Goal: Transaction & Acquisition: Purchase product/service

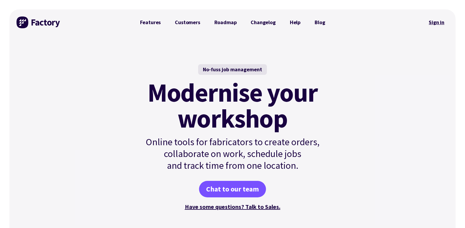
click at [443, 19] on link "Sign in" at bounding box center [436, 23] width 24 height 14
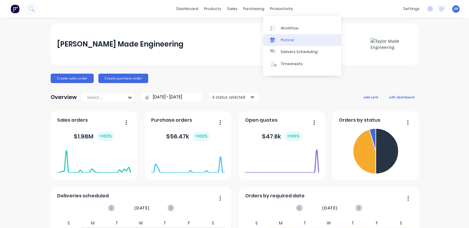
click at [286, 38] on div "Planner" at bounding box center [288, 39] width 14 height 5
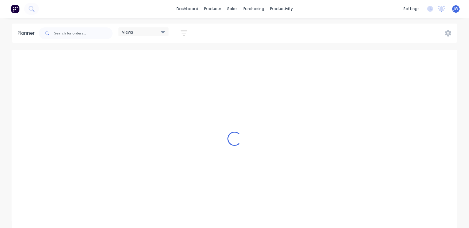
scroll to position [0, 849]
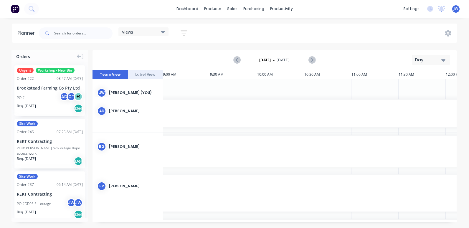
click at [48, 149] on div "PO #[PERSON_NAME] Nov outage Rope access work." at bounding box center [50, 151] width 66 height 11
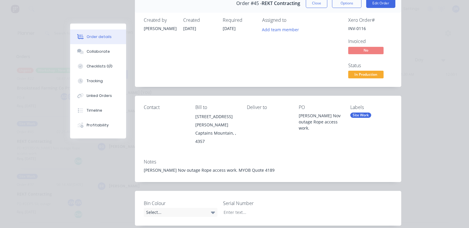
scroll to position [0, 0]
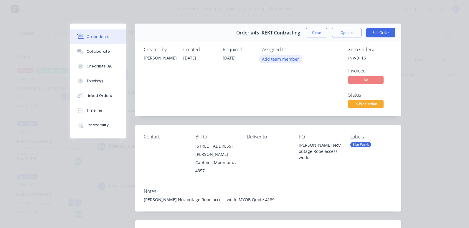
click at [275, 60] on button "Add team member" at bounding box center [280, 59] width 43 height 8
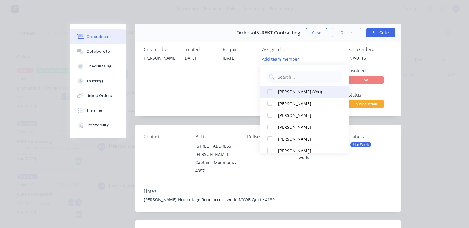
click at [272, 88] on div at bounding box center [270, 92] width 12 height 12
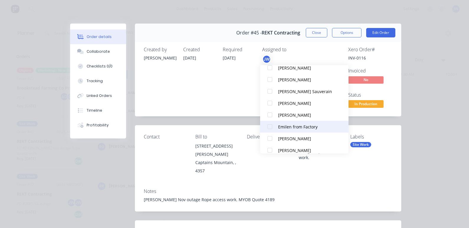
scroll to position [83, 0]
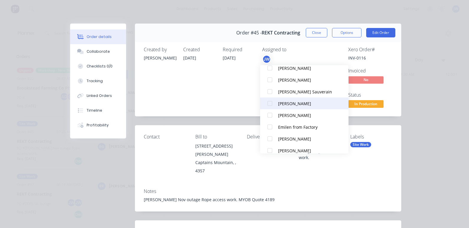
click at [273, 101] on div at bounding box center [270, 104] width 12 height 12
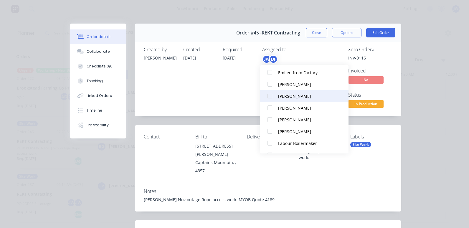
scroll to position [147, 0]
click at [269, 98] on div at bounding box center [270, 98] width 12 height 12
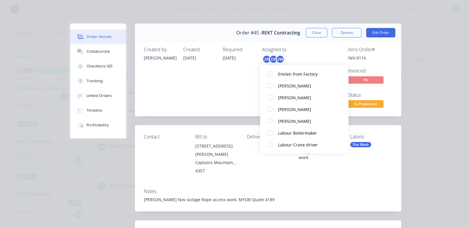
scroll to position [18, 0]
click at [272, 96] on div at bounding box center [270, 98] width 12 height 12
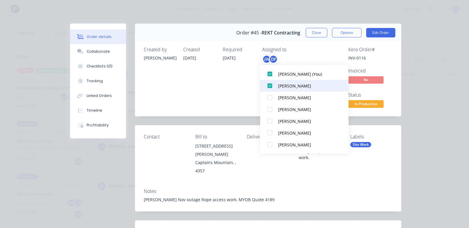
click at [271, 84] on div at bounding box center [270, 86] width 12 height 12
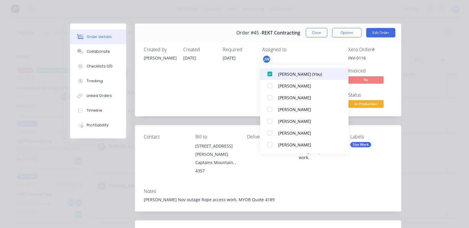
click at [271, 77] on div at bounding box center [270, 74] width 12 height 12
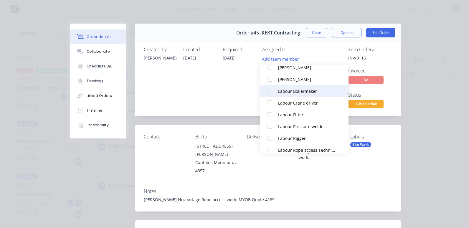
scroll to position [195, 0]
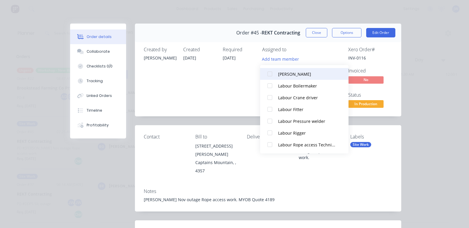
click at [272, 73] on div at bounding box center [270, 74] width 12 height 12
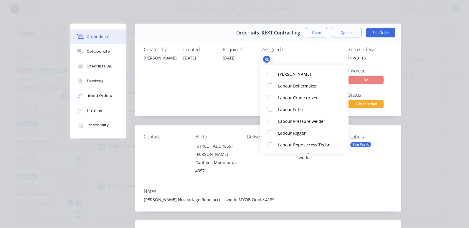
scroll to position [18, 0]
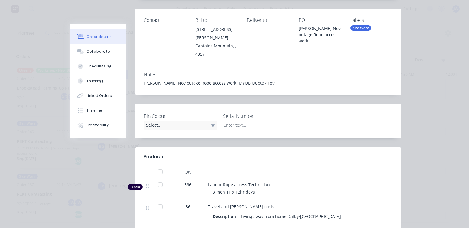
scroll to position [0, 0]
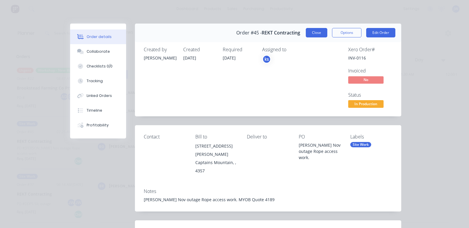
click at [312, 30] on button "Close" at bounding box center [317, 32] width 22 height 9
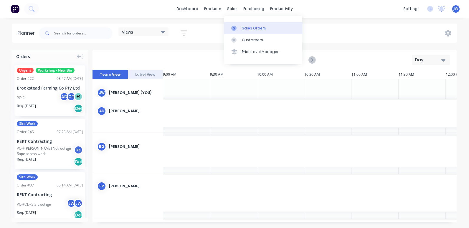
click at [249, 28] on div "Sales Orders" at bounding box center [254, 28] width 24 height 5
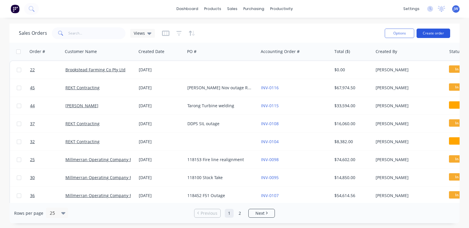
click at [433, 32] on button "Create order" at bounding box center [434, 33] width 34 height 9
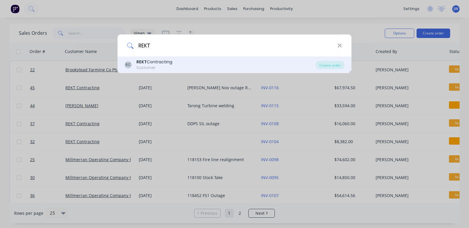
type input "REKT"
click at [149, 61] on div "REKT Contracting" at bounding box center [154, 62] width 36 height 6
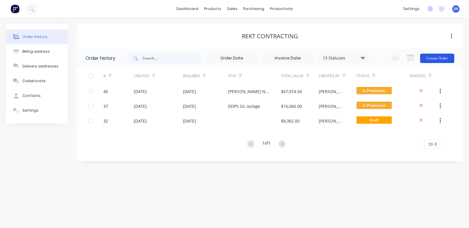
click at [432, 62] on button "Create Order" at bounding box center [437, 58] width 34 height 9
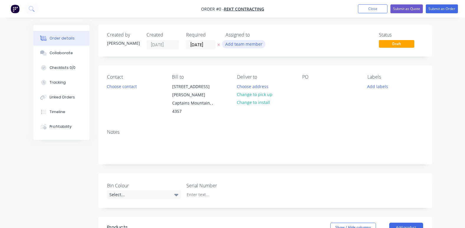
click at [245, 42] on button "Add team member" at bounding box center [243, 44] width 43 height 8
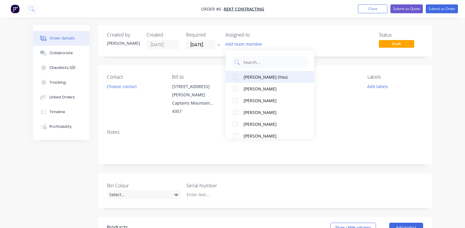
click at [234, 78] on div at bounding box center [235, 77] width 12 height 12
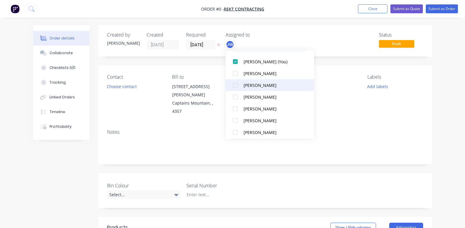
scroll to position [29, 0]
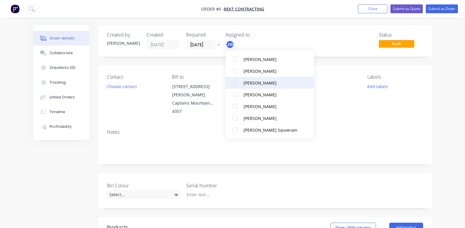
click at [237, 82] on div at bounding box center [235, 83] width 12 height 12
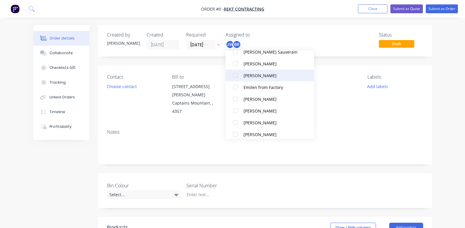
scroll to position [118, 0]
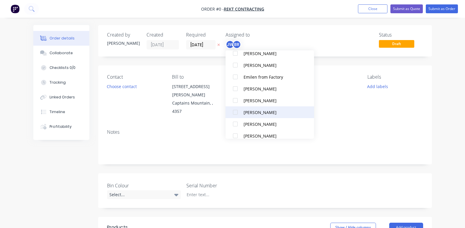
click at [235, 111] on div at bounding box center [235, 112] width 12 height 12
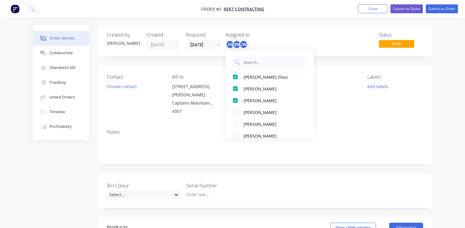
click at [419, 124] on div "Order details Collaborate Checklists 0/0 Tracking Linked Orders Timeline Profit…" at bounding box center [232, 216] width 410 height 383
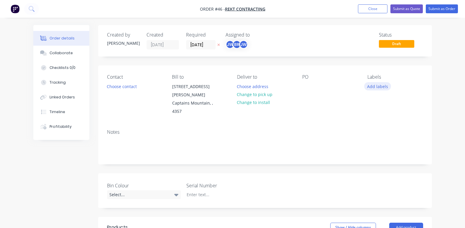
click at [375, 87] on button "Add labels" at bounding box center [377, 86] width 27 height 8
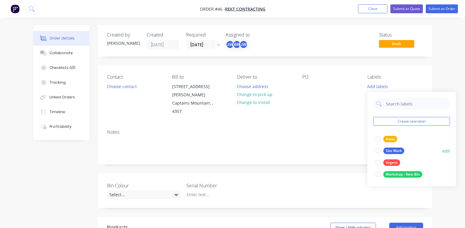
click at [378, 152] on div at bounding box center [378, 151] width 12 height 12
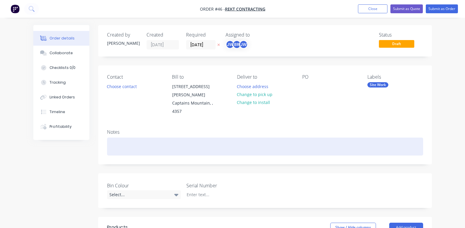
click at [340, 138] on div at bounding box center [265, 147] width 316 height 18
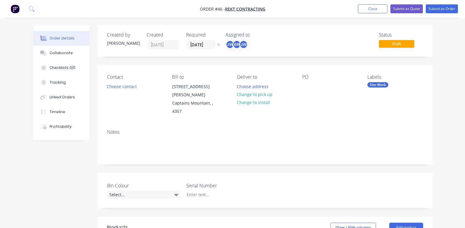
click at [315, 90] on div "PO" at bounding box center [330, 95] width 56 height 42
click at [306, 84] on div at bounding box center [306, 86] width 9 height 9
click at [324, 114] on div "Contact Choose contact [PERSON_NAME] to [STREET_ADDRESS][PERSON_NAME] Deliver t…" at bounding box center [265, 94] width 334 height 59
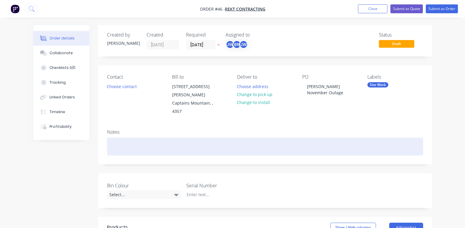
click at [128, 140] on div at bounding box center [265, 147] width 316 height 18
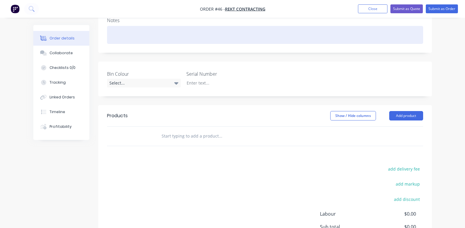
scroll to position [147, 0]
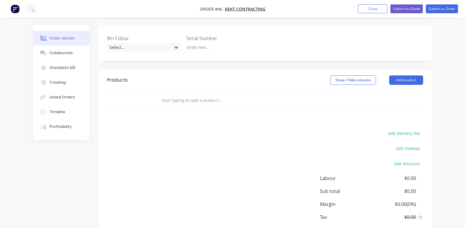
click at [150, 92] on div at bounding box center [136, 100] width 35 height 19
click at [207, 95] on input "text" at bounding box center [220, 101] width 118 height 12
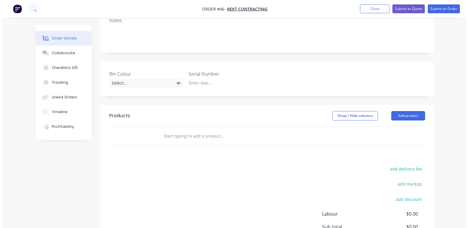
scroll to position [118, 0]
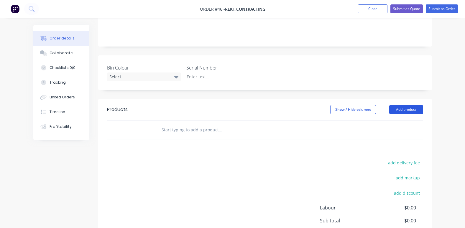
click at [399, 105] on button "Add product" at bounding box center [406, 109] width 34 height 9
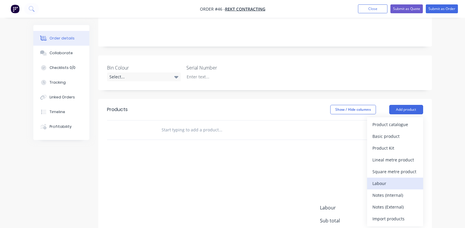
click at [389, 179] on div "Labour" at bounding box center [394, 183] width 45 height 9
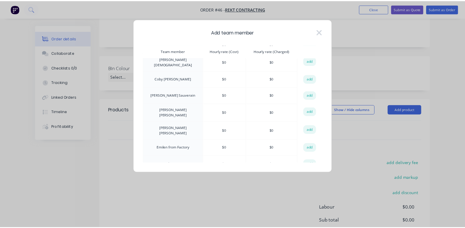
scroll to position [88, 0]
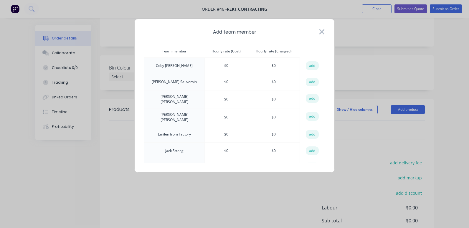
click at [322, 32] on icon at bounding box center [322, 31] width 5 height 5
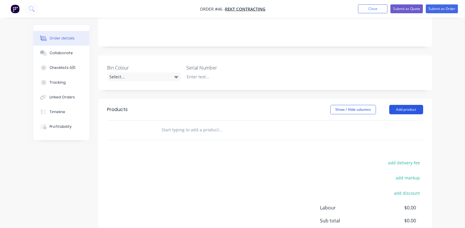
click at [410, 105] on button "Add product" at bounding box center [406, 109] width 34 height 9
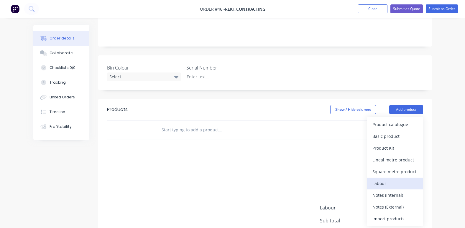
click at [389, 179] on div "Labour" at bounding box center [394, 183] width 45 height 9
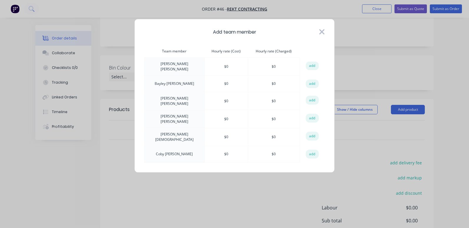
click at [324, 32] on icon at bounding box center [322, 32] width 6 height 8
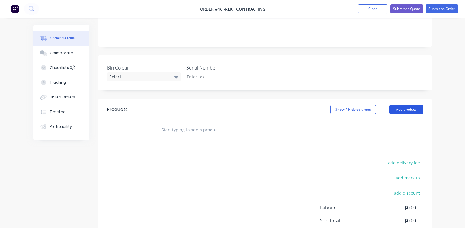
click at [399, 105] on button "Add product" at bounding box center [406, 109] width 34 height 9
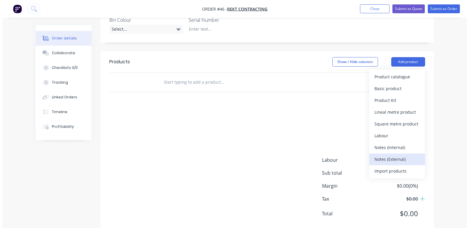
scroll to position [172, 0]
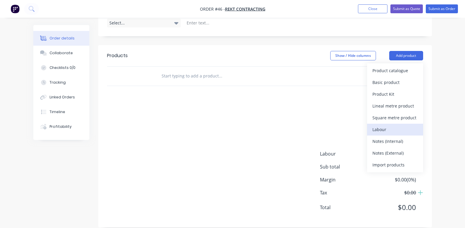
click at [390, 125] on div "Labour" at bounding box center [394, 129] width 45 height 9
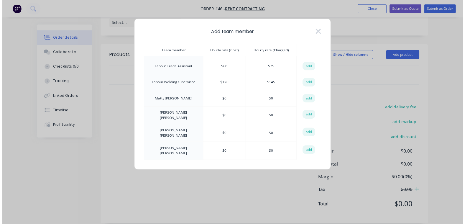
scroll to position [327, 0]
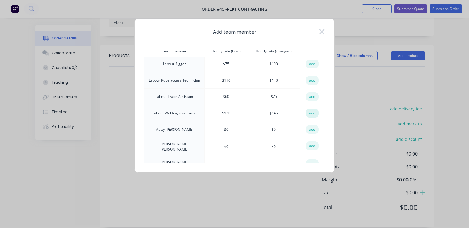
click at [309, 109] on button "add" at bounding box center [312, 113] width 13 height 9
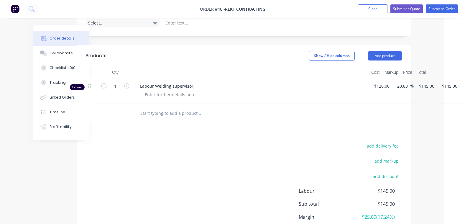
scroll to position [172, 31]
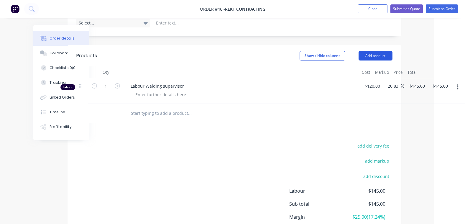
click at [375, 51] on button "Add product" at bounding box center [375, 55] width 34 height 9
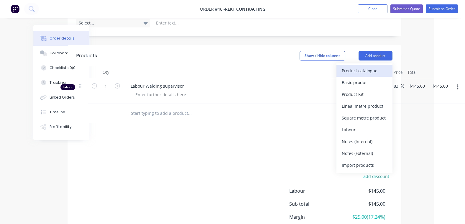
click at [365, 66] on div "Product catalogue" at bounding box center [364, 70] width 45 height 9
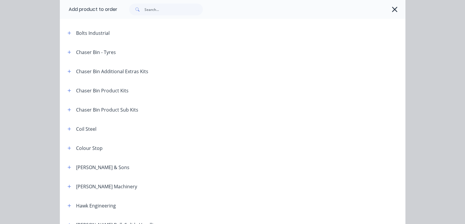
scroll to position [0, 0]
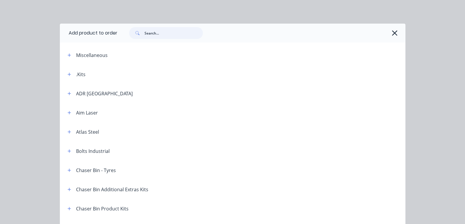
click at [144, 32] on input "text" at bounding box center [173, 33] width 58 height 12
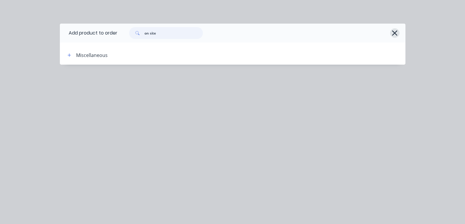
type input "on site"
click at [392, 32] on icon "button" at bounding box center [394, 33] width 6 height 8
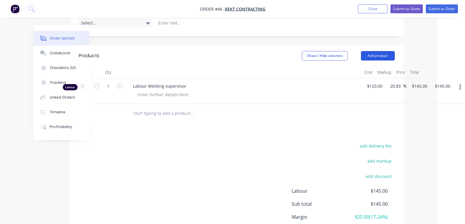
click at [379, 51] on button "Add product" at bounding box center [378, 55] width 34 height 9
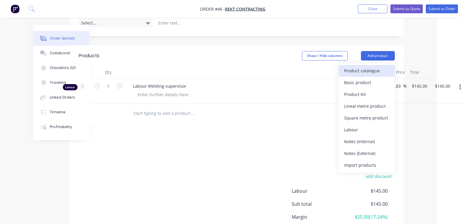
click at [368, 66] on div "Product catalogue" at bounding box center [366, 70] width 45 height 9
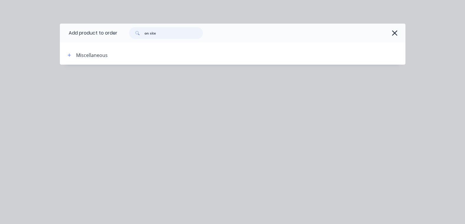
click at [174, 34] on input "on site" at bounding box center [173, 33] width 58 height 12
type input "o"
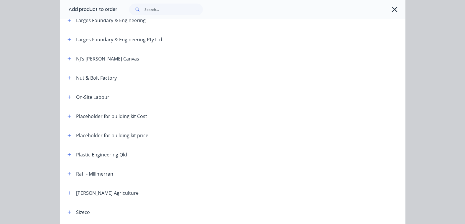
scroll to position [371, 0]
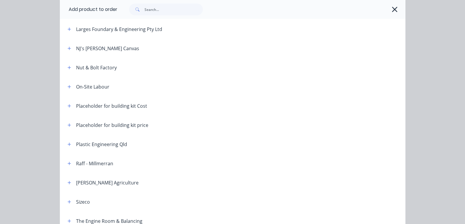
click at [85, 87] on div "On-Site Labour" at bounding box center [92, 86] width 33 height 7
click at [68, 87] on icon "button" at bounding box center [69, 86] width 3 height 3
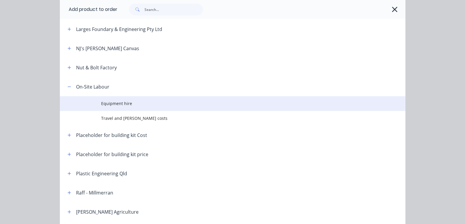
click at [121, 106] on span "Equipment hire" at bounding box center [222, 103] width 243 height 6
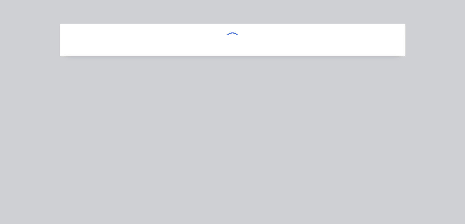
scroll to position [0, 0]
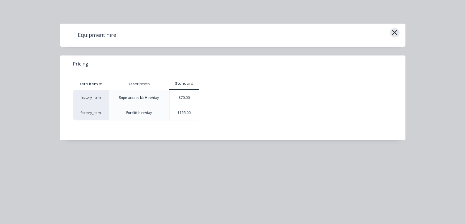
click at [396, 30] on icon "button" at bounding box center [394, 32] width 5 height 5
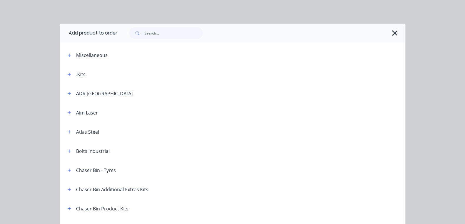
click at [394, 33] on icon "button" at bounding box center [394, 33] width 6 height 8
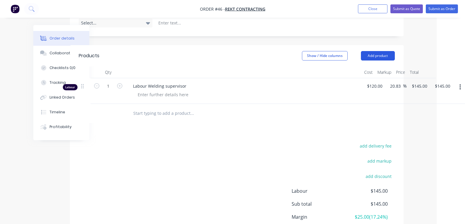
click at [381, 51] on button "Add product" at bounding box center [378, 55] width 34 height 9
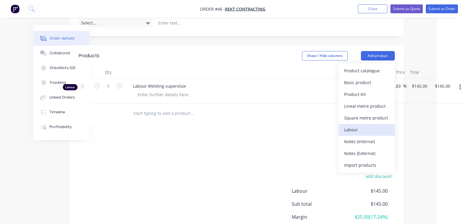
click at [363, 125] on div "Labour" at bounding box center [366, 129] width 45 height 9
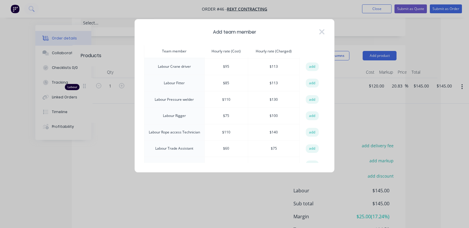
scroll to position [265, 0]
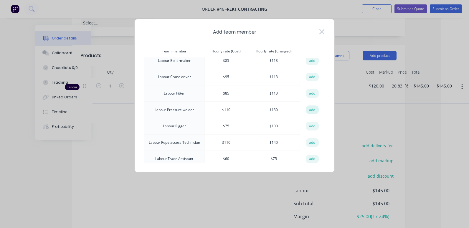
click at [311, 106] on button "add" at bounding box center [312, 110] width 13 height 9
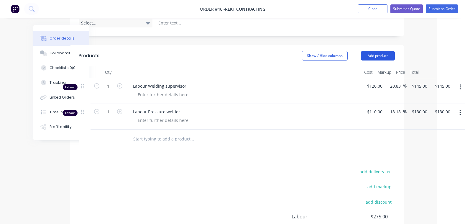
click at [384, 51] on button "Add product" at bounding box center [378, 55] width 34 height 9
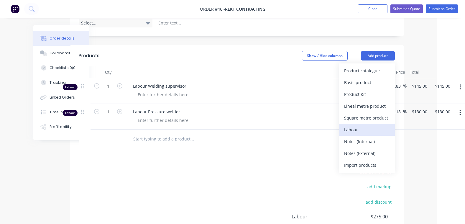
click at [363, 125] on div "Labour" at bounding box center [366, 129] width 45 height 9
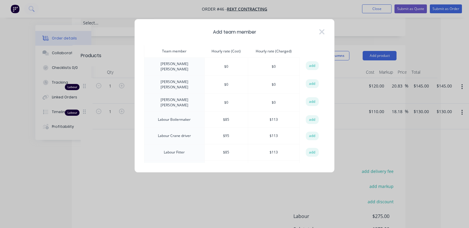
scroll to position [236, 0]
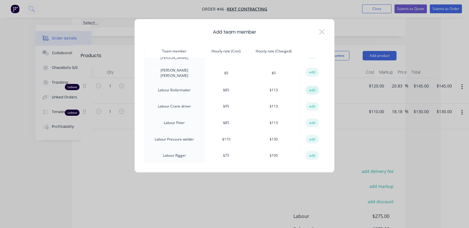
click at [310, 86] on button "add" at bounding box center [312, 90] width 13 height 9
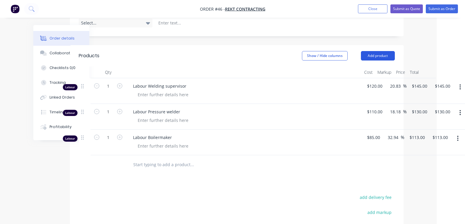
click at [383, 51] on button "Add product" at bounding box center [378, 55] width 34 height 9
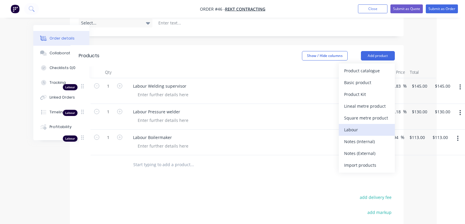
click at [363, 125] on div "Labour" at bounding box center [366, 129] width 45 height 9
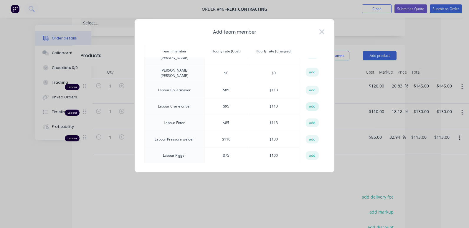
click at [310, 102] on button "add" at bounding box center [312, 106] width 13 height 9
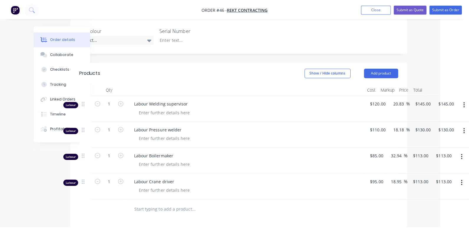
scroll to position [142, 28]
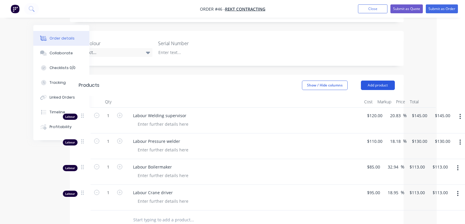
click at [376, 80] on button "Add product" at bounding box center [378, 84] width 34 height 9
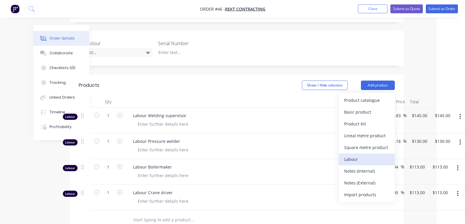
click at [357, 155] on div "Labour" at bounding box center [366, 159] width 45 height 9
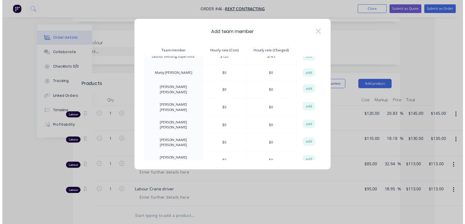
scroll to position [386, 0]
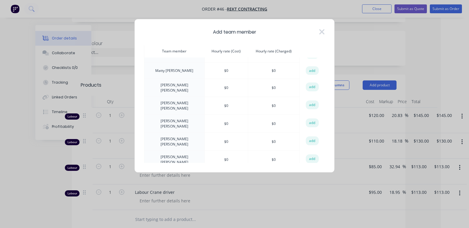
click at [310, 198] on div "Add team member Team member Hourly rate (Cost) Hourly rate (Charged) action [PE…" at bounding box center [234, 114] width 469 height 228
click at [320, 29] on icon at bounding box center [322, 32] width 6 height 8
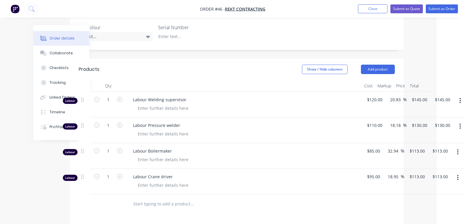
scroll to position [172, 28]
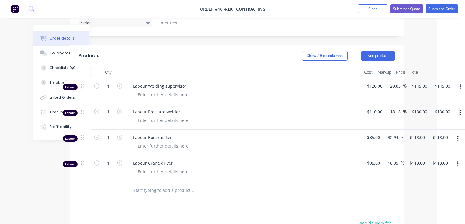
click at [152, 184] on input "text" at bounding box center [192, 190] width 118 height 12
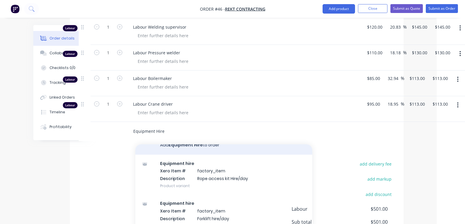
scroll to position [0, 0]
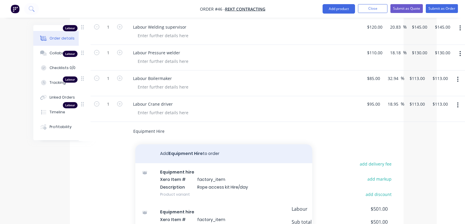
type input "Equipment Hire"
click at [194, 144] on button "Add Equipment Hire to order" at bounding box center [223, 153] width 177 height 19
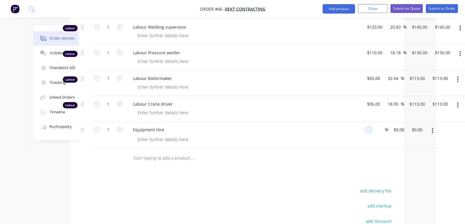
click at [372, 125] on input at bounding box center [369, 129] width 7 height 9
type input "$0.00"
click at [418, 125] on div "0.00 0.00" at bounding box center [423, 129] width 11 height 9
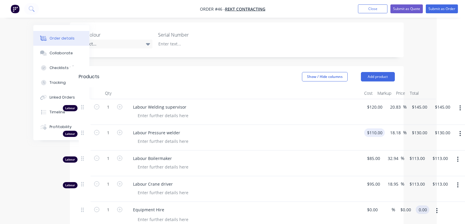
scroll to position [142, 28]
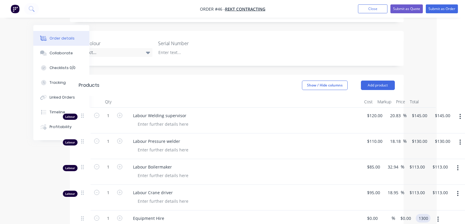
type input "1300"
type input "$1,300.00"
click at [277, 171] on div at bounding box center [246, 175] width 226 height 9
click at [109, 111] on input "1" at bounding box center [108, 115] width 15 height 9
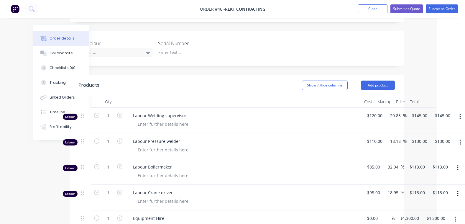
click at [117, 139] on div "1" at bounding box center [107, 146] width 35 height 26
drag, startPoint x: 108, startPoint y: 133, endPoint x: 112, endPoint y: 133, distance: 3.8
click at [108, 137] on input "1" at bounding box center [108, 141] width 15 height 9
click at [113, 137] on input "1" at bounding box center [108, 141] width 15 height 9
drag, startPoint x: 110, startPoint y: 133, endPoint x: 113, endPoint y: 133, distance: 3.2
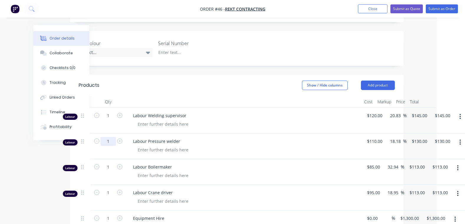
click at [110, 137] on input "1" at bounding box center [108, 141] width 15 height 9
click at [108, 137] on input "1" at bounding box center [108, 141] width 15 height 9
click at [306, 174] on div "Labour Boilermaker" at bounding box center [244, 172] width 236 height 26
click at [106, 137] on input "1" at bounding box center [108, 141] width 15 height 9
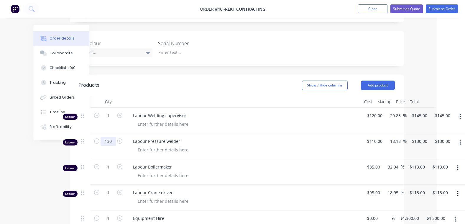
type input "130"
type input "$16,900.00"
click at [251, 171] on div at bounding box center [246, 175] width 226 height 9
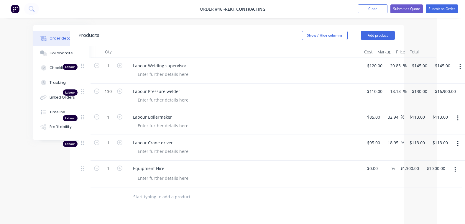
scroll to position [201, 28]
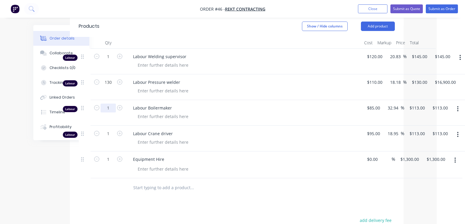
click at [109, 103] on input "1" at bounding box center [108, 107] width 15 height 9
type input "480"
type input "$54,240.00"
click at [112, 129] on input "1" at bounding box center [108, 133] width 15 height 9
click at [109, 129] on input "1" at bounding box center [108, 133] width 15 height 9
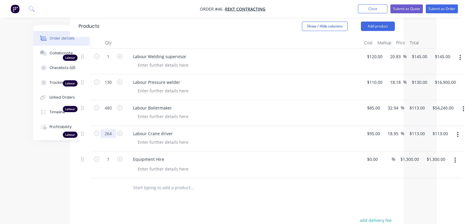
type input "264"
type input "$29,832.00"
click at [228, 191] on div "Products Show / Hide columns Add product Qty Cost Markup Price Total Labour 1 L…" at bounding box center [237, 177] width 334 height 323
click at [109, 155] on input "1" at bounding box center [108, 159] width 15 height 9
type input "6500"
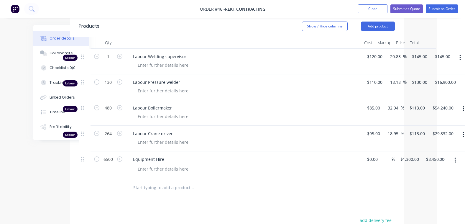
click at [252, 197] on div "Products Show / Hide columns Add product Qty Cost Markup Price Total Labour 1 L…" at bounding box center [237, 177] width 334 height 323
click at [192, 155] on div "Equipment Hire" at bounding box center [243, 159] width 231 height 9
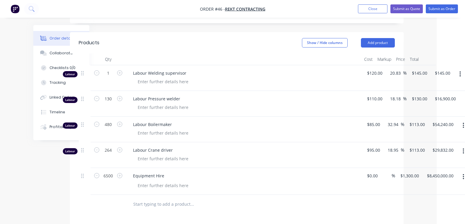
scroll to position [172, 28]
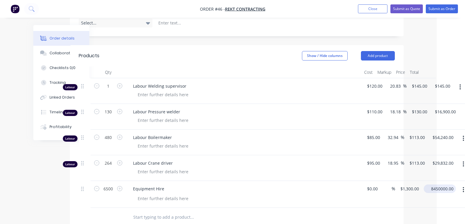
click at [436, 184] on input "8450000.00" at bounding box center [441, 188] width 30 height 9
type input "$8,450,000.00"
drag, startPoint x: 111, startPoint y: 179, endPoint x: 114, endPoint y: 179, distance: 3.5
click at [111, 184] on input "6500" at bounding box center [108, 188] width 15 height 9
type input "1"
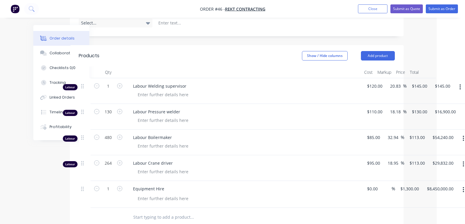
type input "$1,300.00"
click at [255, 208] on div at bounding box center [232, 217] width 212 height 19
type input "1300"
click at [395, 181] on div "1 Equipment Hire $0.00 $0.00 % 1300 $1,300.00 $1,300.00 $1,300.00" at bounding box center [237, 194] width 316 height 27
type input "$6,500.00"
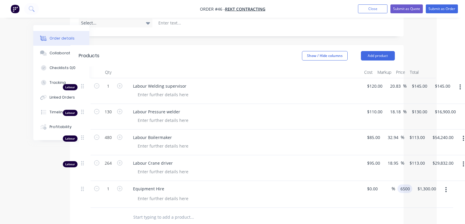
type input "$6,500.00"
click at [333, 194] on div at bounding box center [246, 198] width 226 height 9
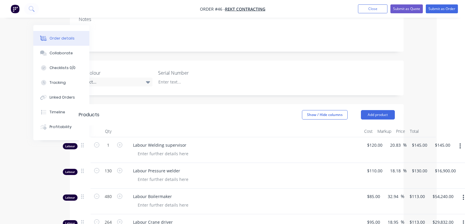
scroll to position [0, 28]
